Goal: Task Accomplishment & Management: Complete application form

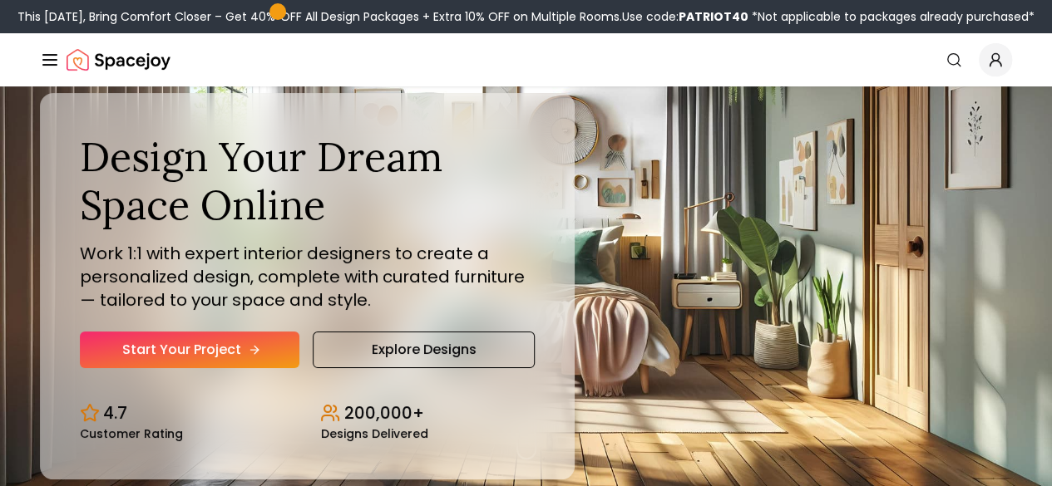
click at [200, 368] on link "Start Your Project" at bounding box center [190, 350] width 220 height 37
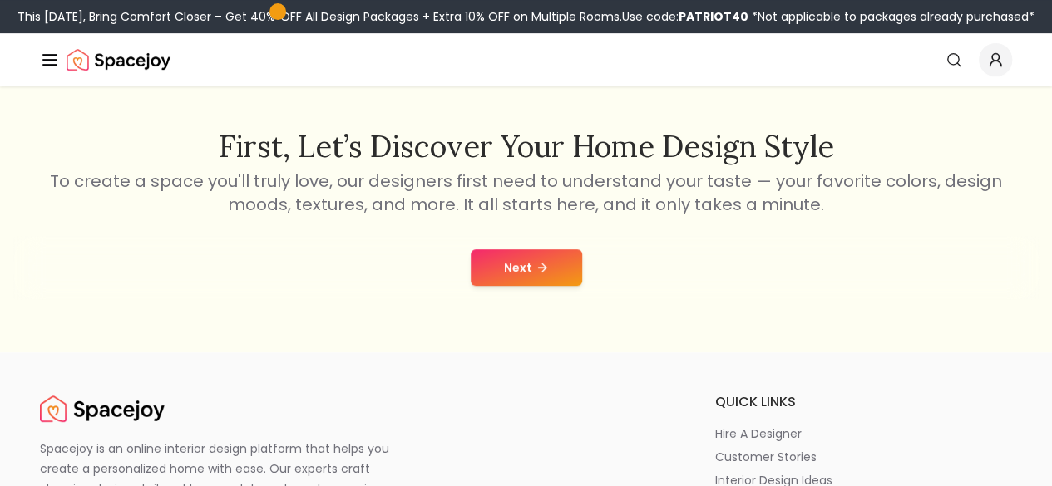
scroll to position [249, 0]
click at [521, 269] on button "Next" at bounding box center [526, 267] width 111 height 37
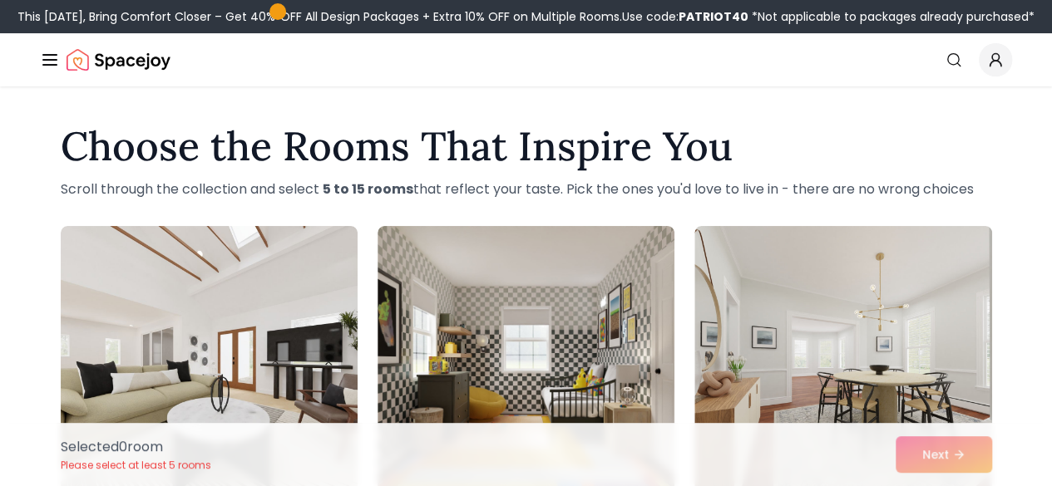
scroll to position [83, 0]
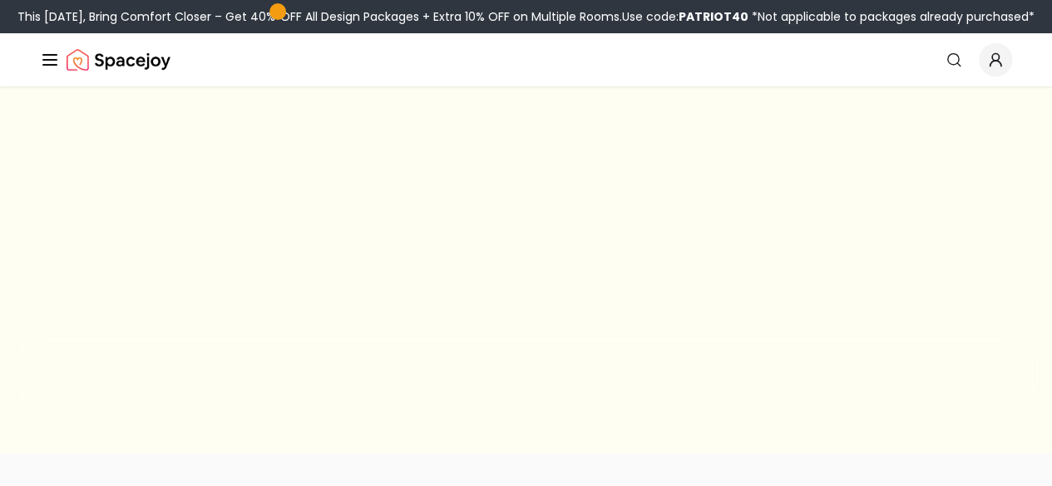
scroll to position [249, 0]
